Goal: Task Accomplishment & Management: Manage account settings

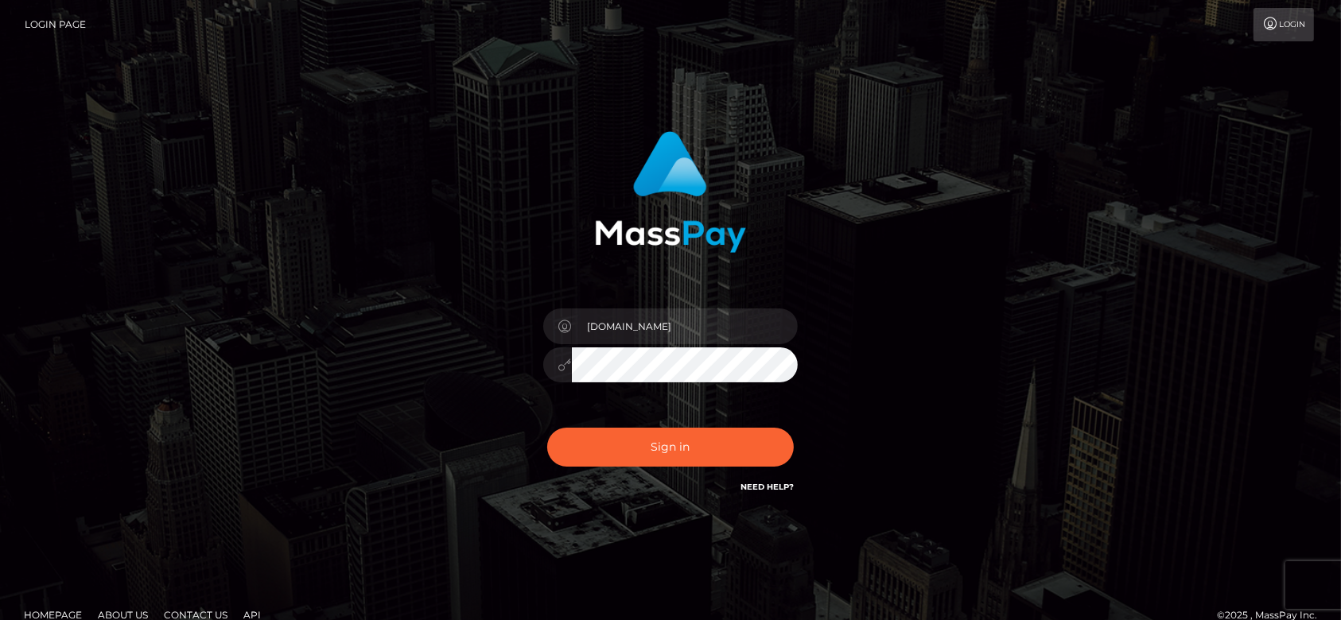
click at [688, 446] on button "Sign in" at bounding box center [670, 447] width 247 height 39
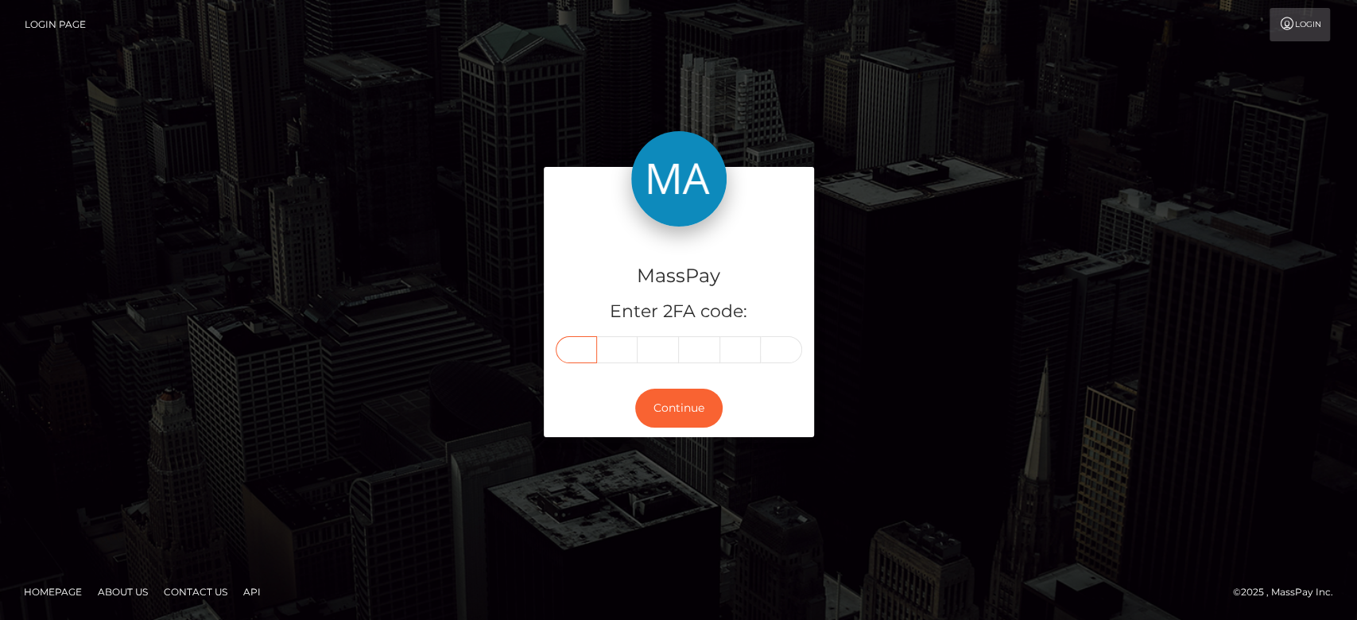
click at [584, 350] on input "text" at bounding box center [576, 349] width 41 height 27
paste input "1"
type input "1"
type input "9"
type input "2"
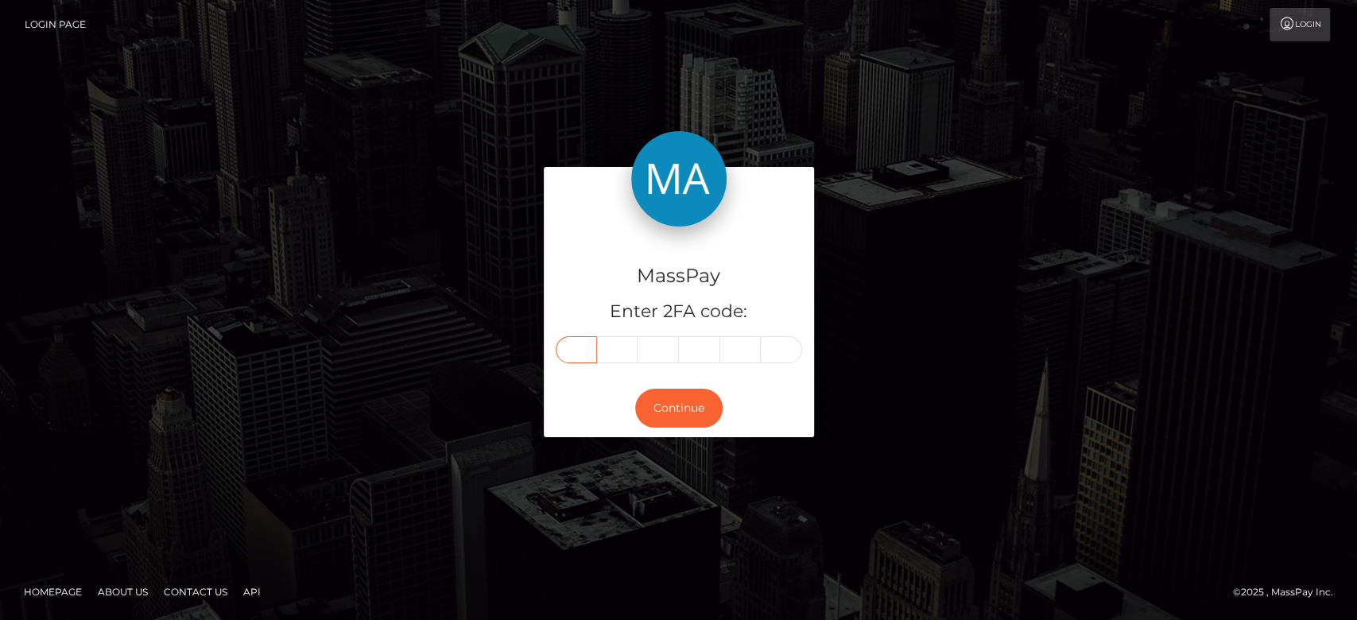
type input "8"
type input "6"
type input "4"
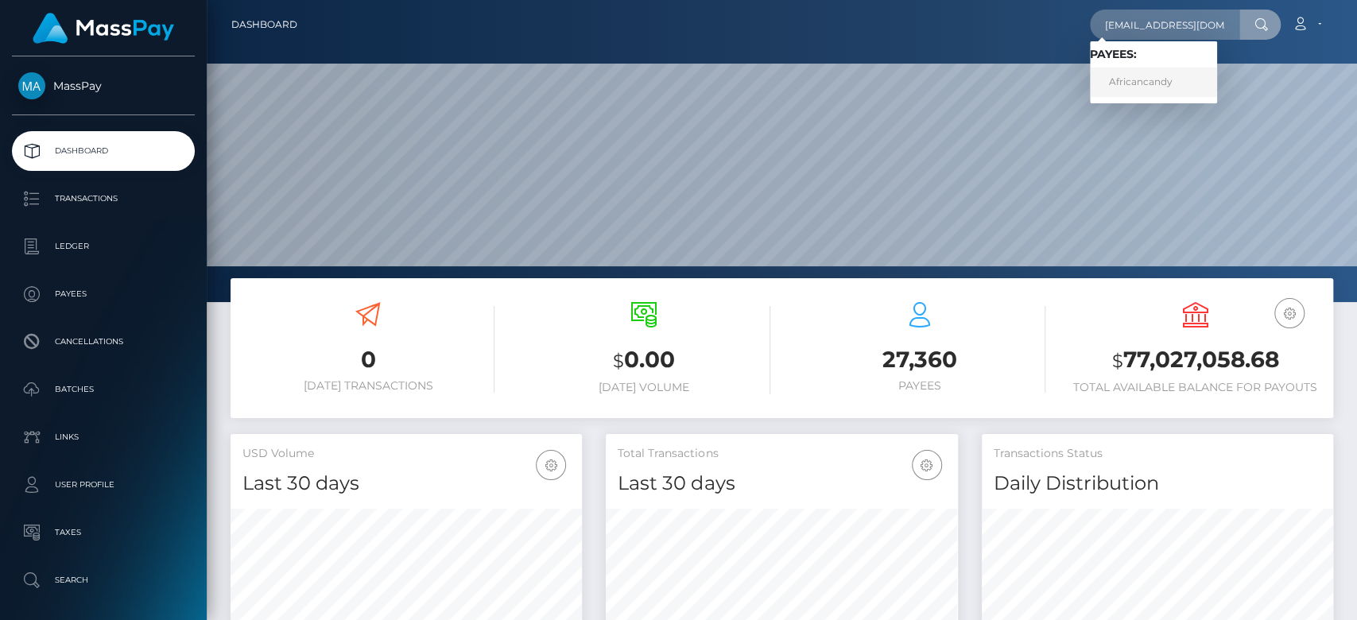
click at [1102, 78] on link "Africancandy" at bounding box center [1153, 82] width 127 height 29
